Goal: Book appointment/travel/reservation

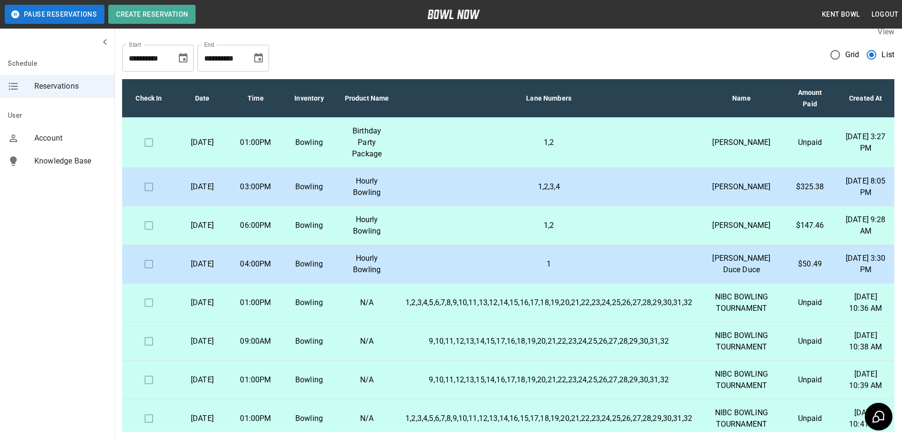
click at [289, 147] on td "Bowling" at bounding box center [308, 143] width 53 height 50
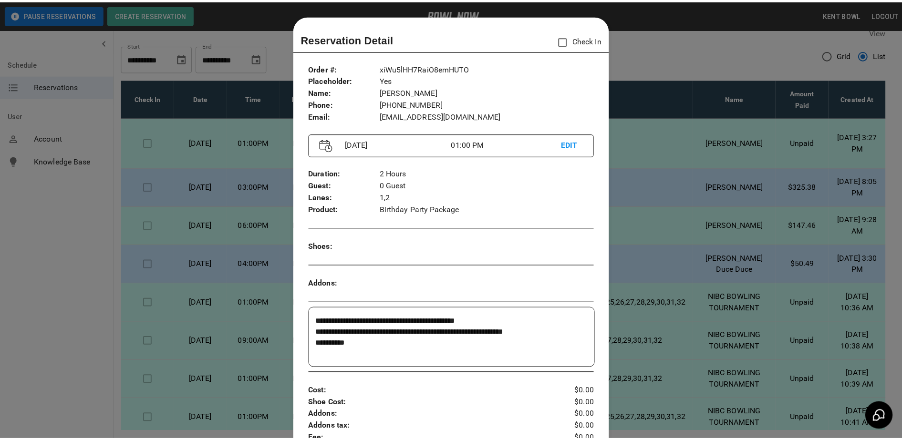
scroll to position [15, 0]
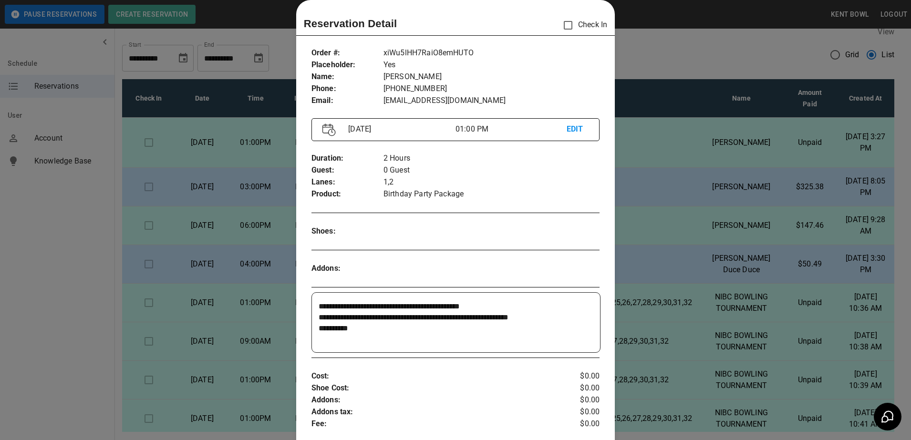
click at [90, 267] on div at bounding box center [455, 220] width 911 height 440
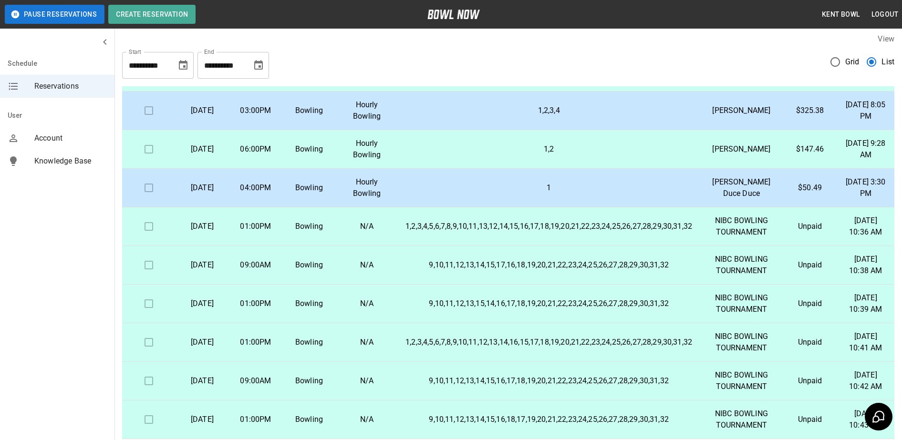
scroll to position [0, 0]
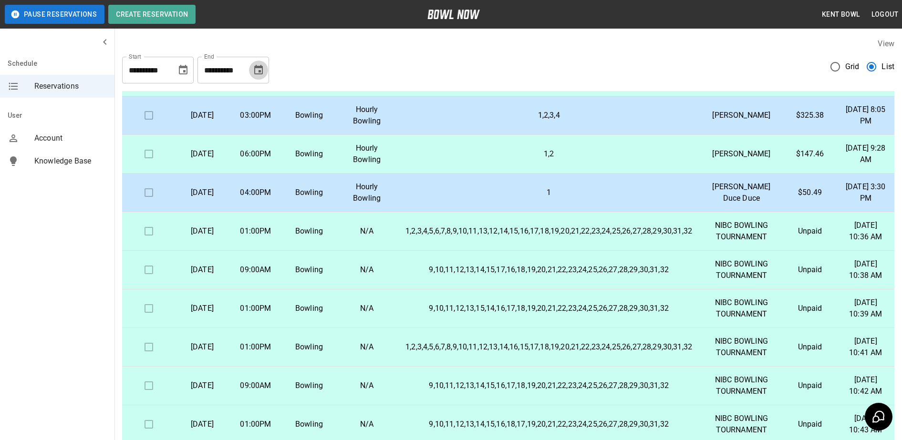
click at [257, 71] on icon "Choose date, selected date is Nov 4, 2025" at bounding box center [258, 69] width 11 height 11
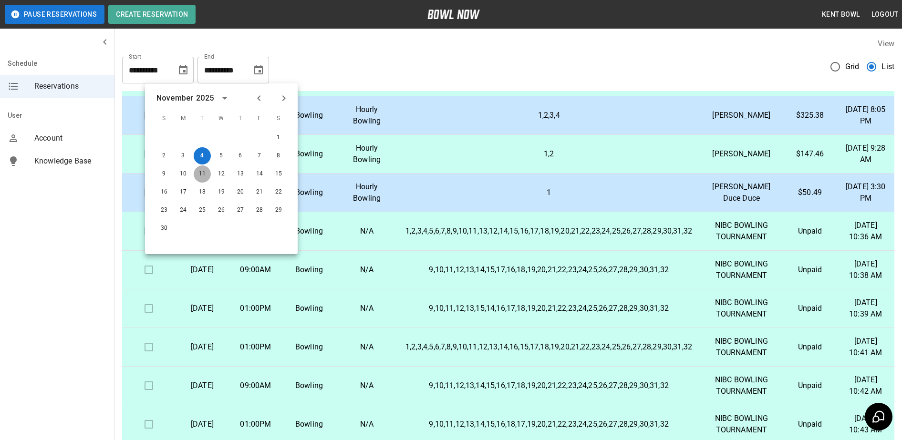
click at [200, 173] on button "11" at bounding box center [202, 173] width 17 height 17
type input "**********"
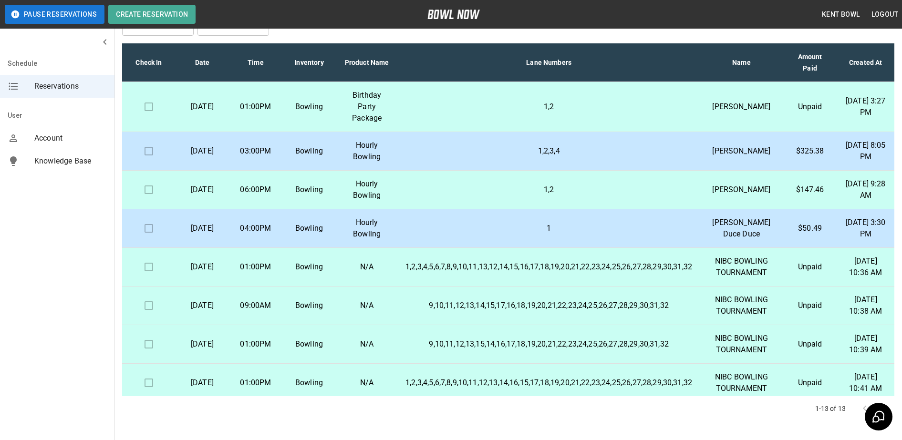
click at [617, 106] on p "1,2" at bounding box center [548, 106] width 287 height 11
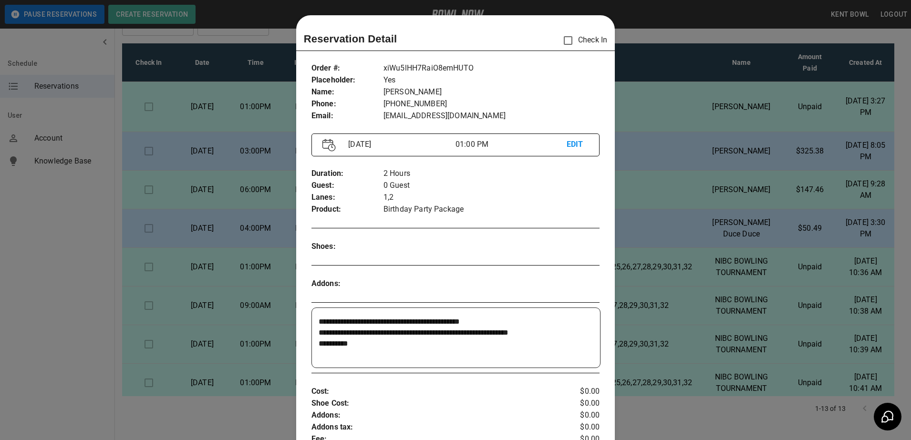
scroll to position [15, 0]
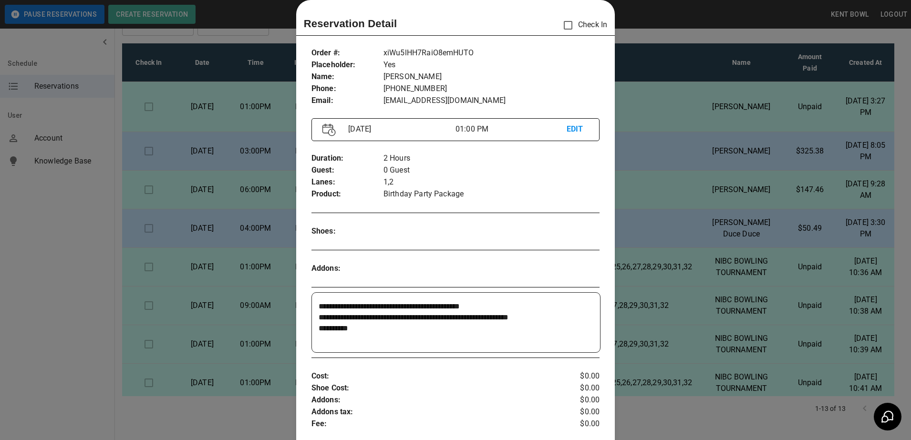
click at [61, 317] on div at bounding box center [455, 220] width 911 height 440
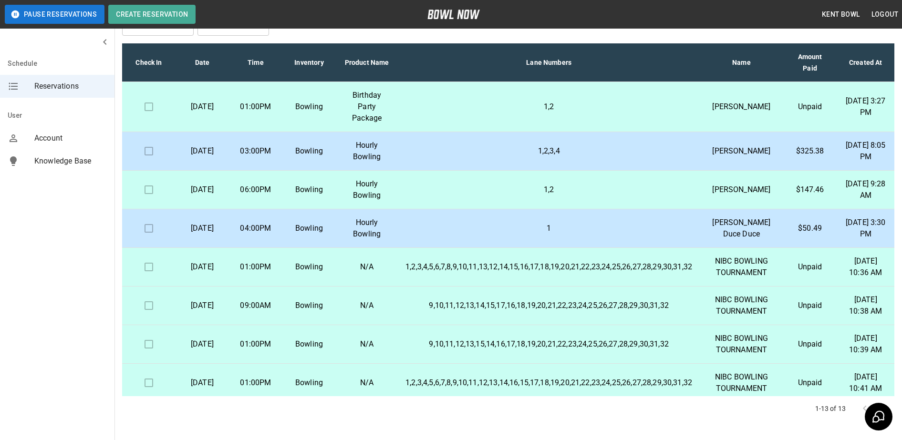
click at [282, 209] on td "06:00PM" at bounding box center [255, 190] width 53 height 39
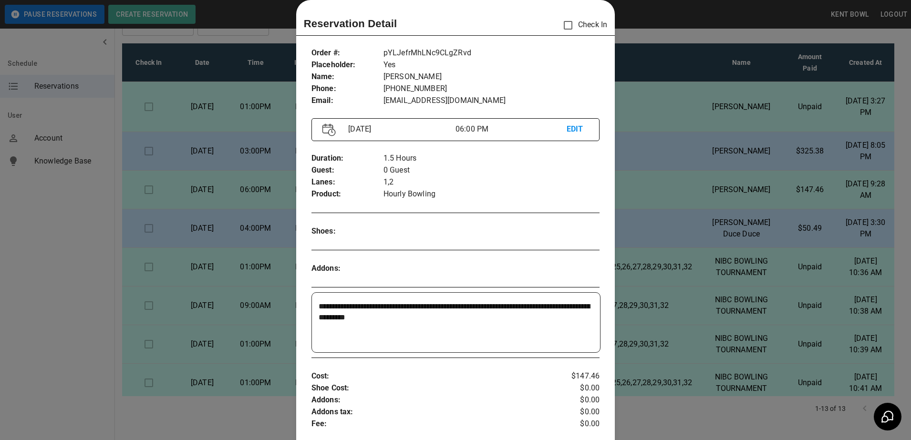
click at [72, 270] on div at bounding box center [455, 220] width 911 height 440
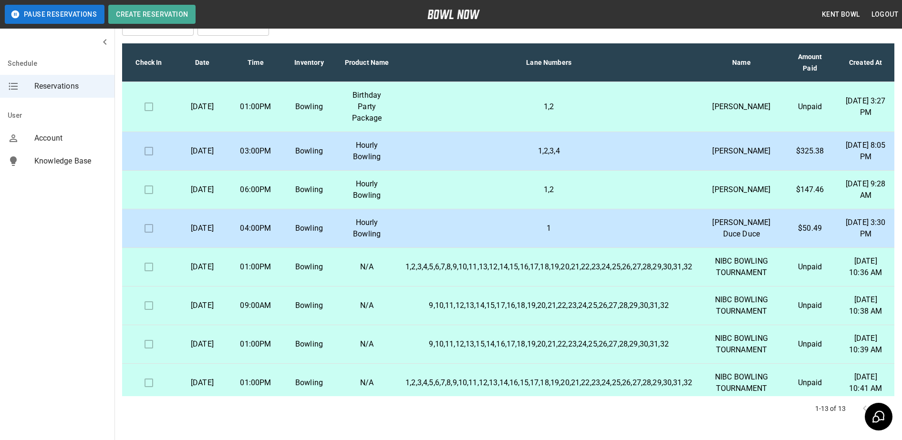
click at [362, 104] on p "Birthday Party Package" at bounding box center [366, 107] width 47 height 34
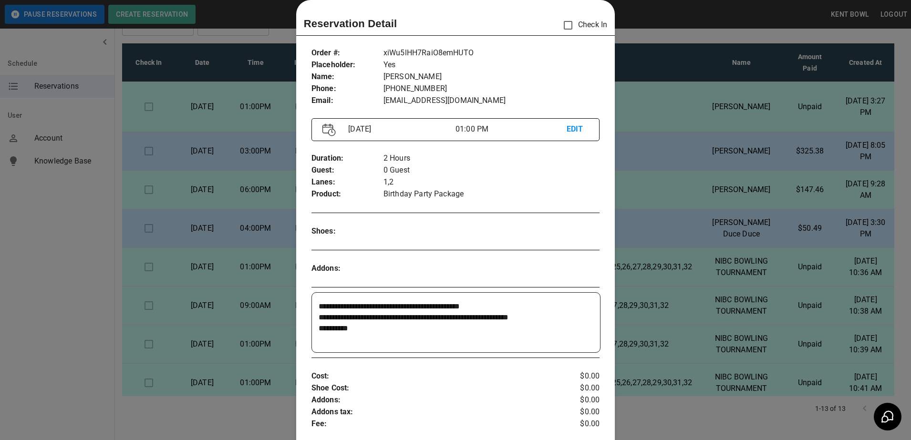
click at [76, 257] on div at bounding box center [455, 220] width 911 height 440
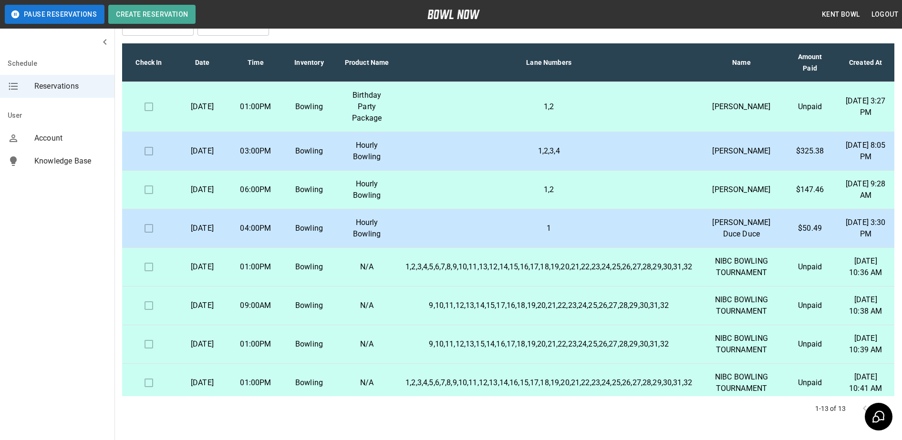
click at [323, 110] on p "Bowling" at bounding box center [309, 106] width 38 height 11
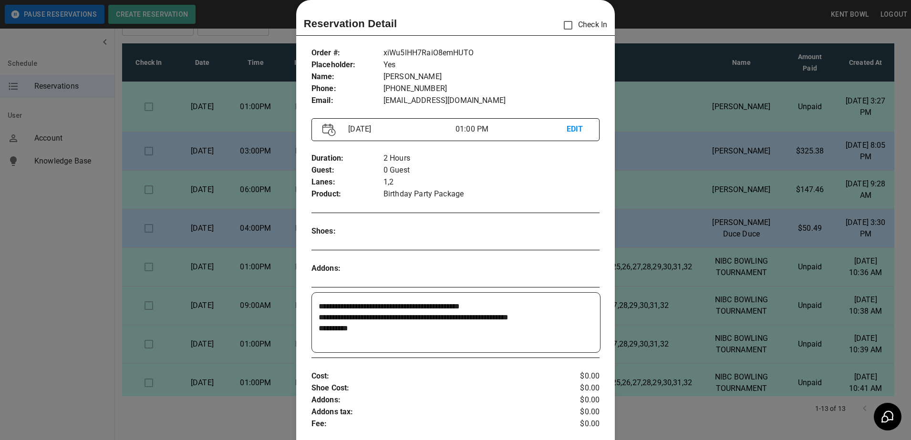
click at [92, 204] on div at bounding box center [455, 220] width 911 height 440
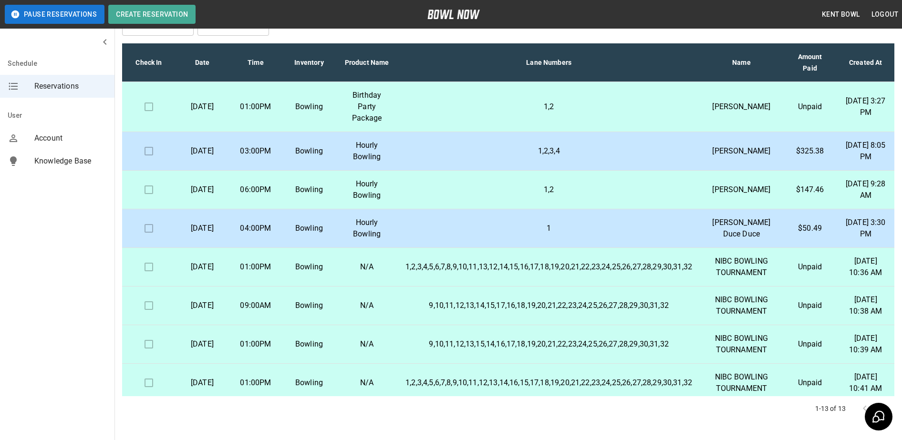
click at [331, 163] on td "Bowling" at bounding box center [308, 151] width 53 height 39
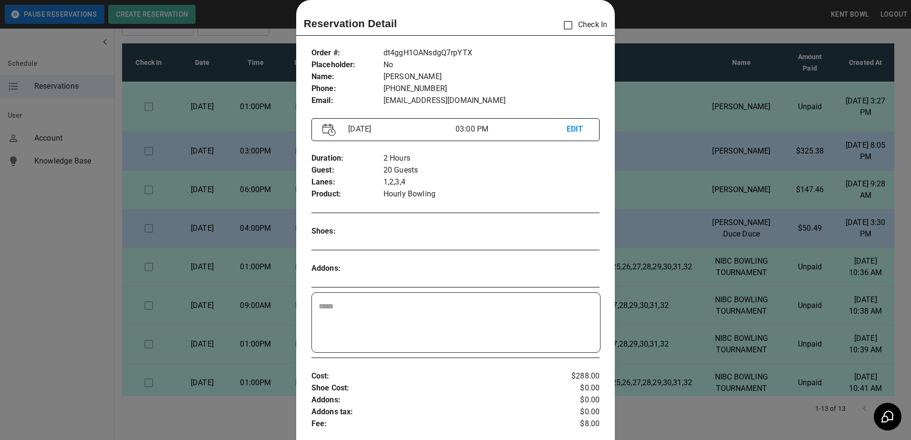
click at [81, 251] on div at bounding box center [455, 220] width 911 height 440
